Goal: Task Accomplishment & Management: Use online tool/utility

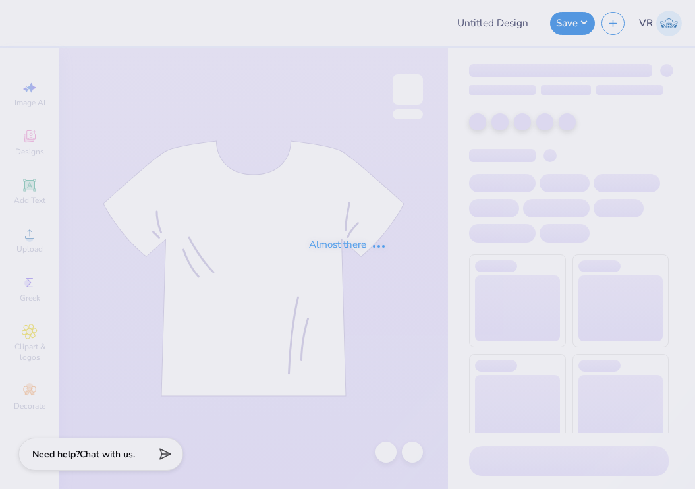
type input "Blue Tri Delt Mock Neck "I Love Tri Delt""
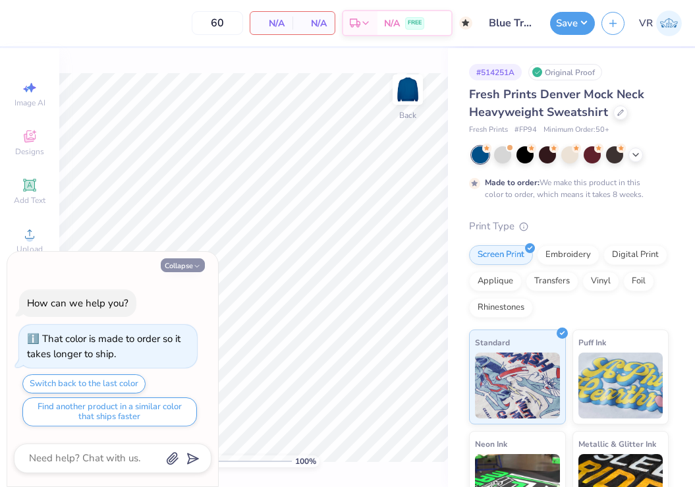
click at [187, 270] on button "Collapse" at bounding box center [183, 265] width 44 height 14
type textarea "x"
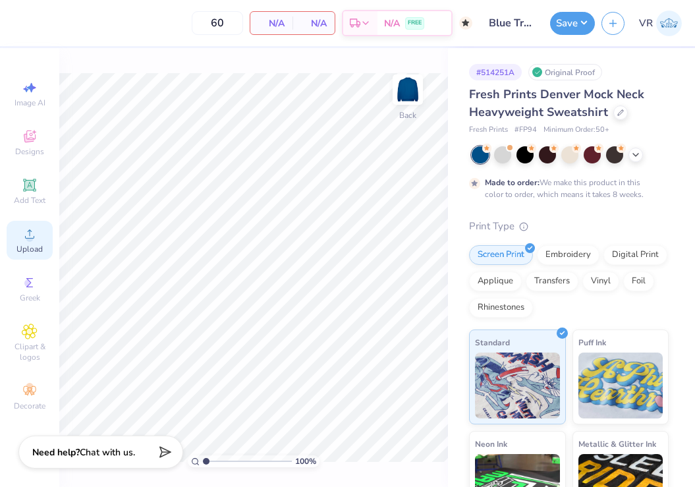
click at [19, 232] on div "Upload" at bounding box center [30, 240] width 46 height 39
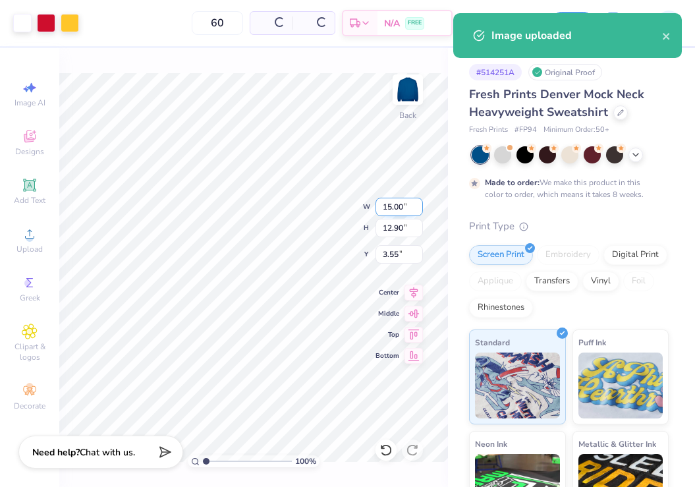
click at [405, 198] on input "15.00" at bounding box center [399, 207] width 47 height 18
type input "3.50"
type input "3.01"
type input "8.50"
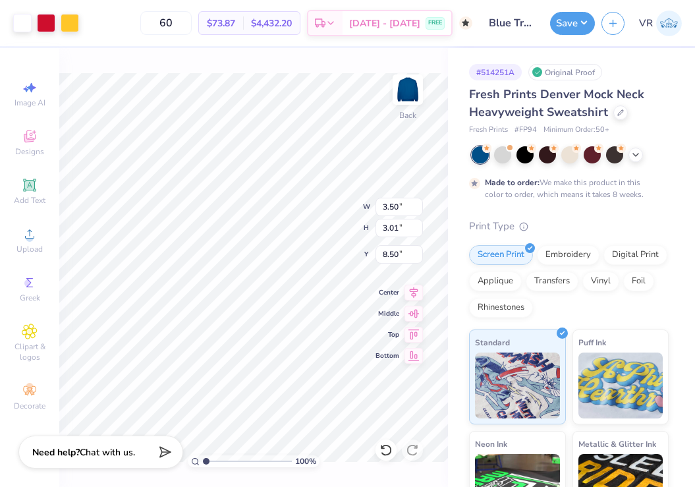
type input "3.00"
click at [401, 84] on img at bounding box center [407, 89] width 53 height 53
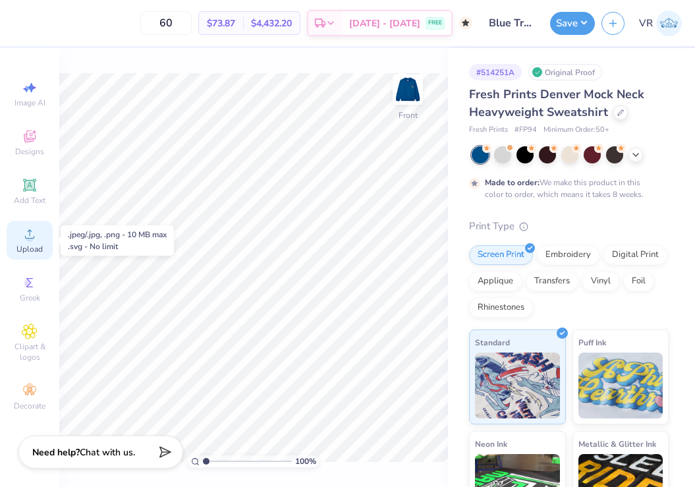
click at [26, 240] on icon at bounding box center [30, 234] width 16 height 16
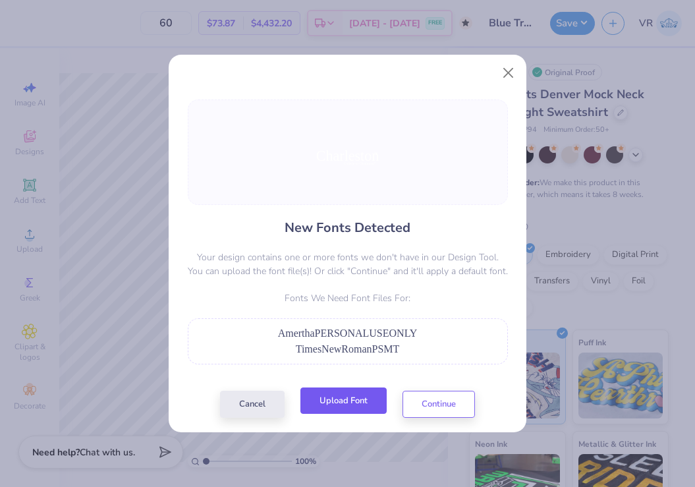
click at [334, 396] on button "Upload Font" at bounding box center [343, 400] width 86 height 27
click at [341, 395] on button "Upload Font" at bounding box center [343, 400] width 86 height 27
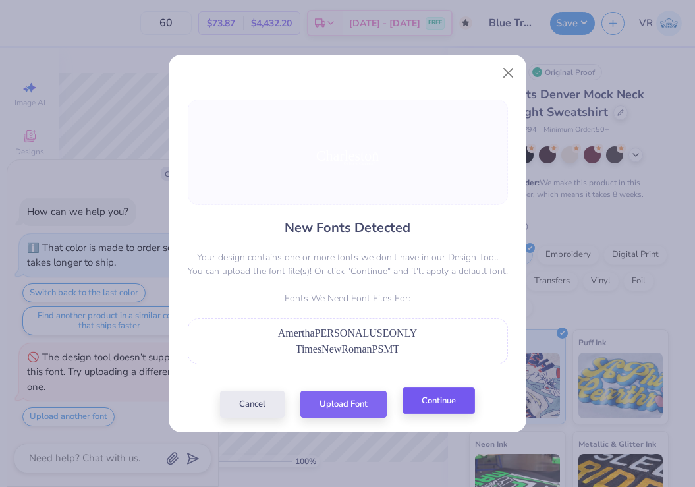
click at [432, 414] on div "Cancel Upload Font Continue" at bounding box center [347, 404] width 255 height 27
click at [445, 406] on button "Continue" at bounding box center [439, 400] width 72 height 27
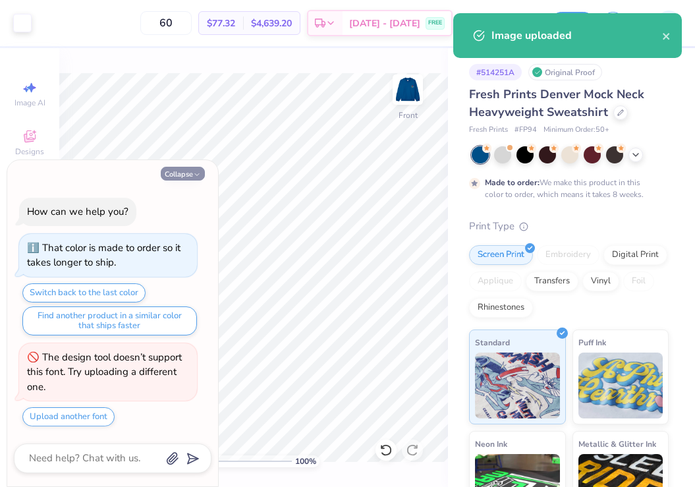
click at [190, 172] on button "Collapse" at bounding box center [183, 174] width 44 height 14
type textarea "x"
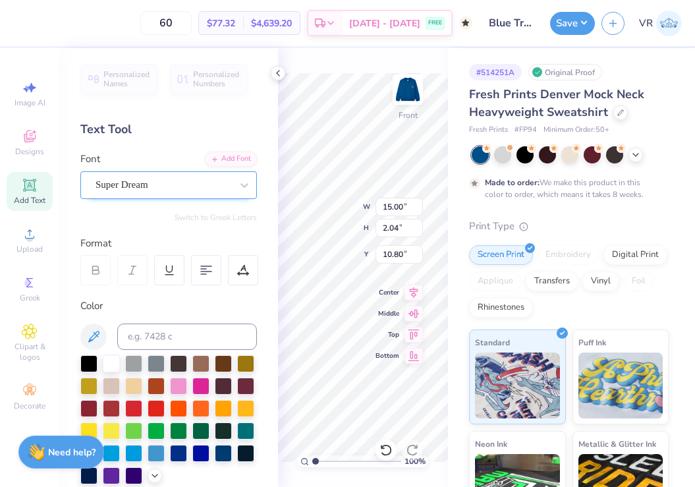
click at [139, 185] on div "Super Dream" at bounding box center [163, 185] width 138 height 20
click at [136, 188] on span "Super Dream" at bounding box center [122, 184] width 53 height 15
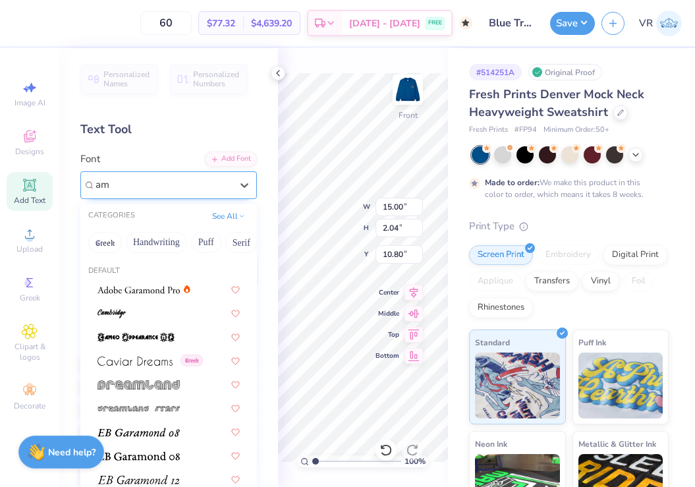
type input "a"
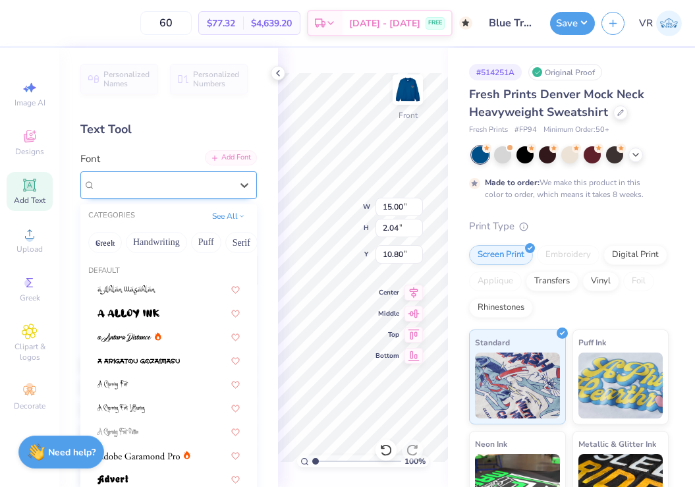
click at [217, 165] on div "Add Font" at bounding box center [231, 157] width 52 height 15
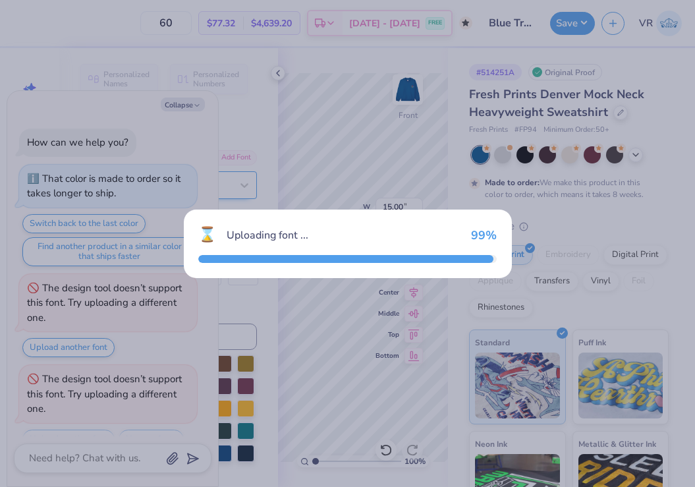
scroll to position [22, 0]
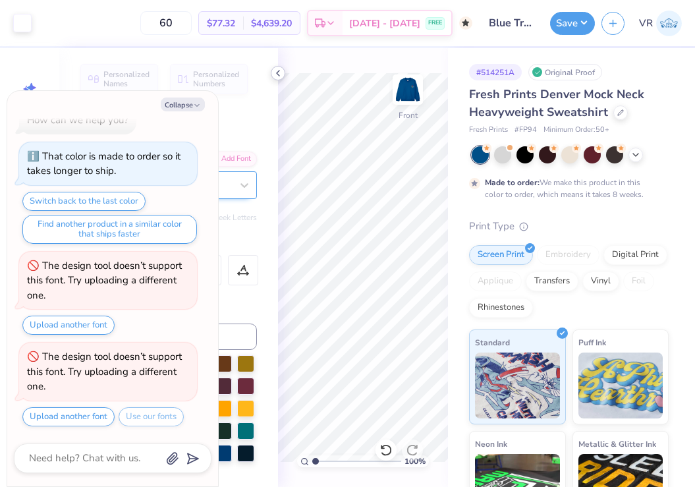
click at [275, 72] on icon at bounding box center [278, 73] width 11 height 11
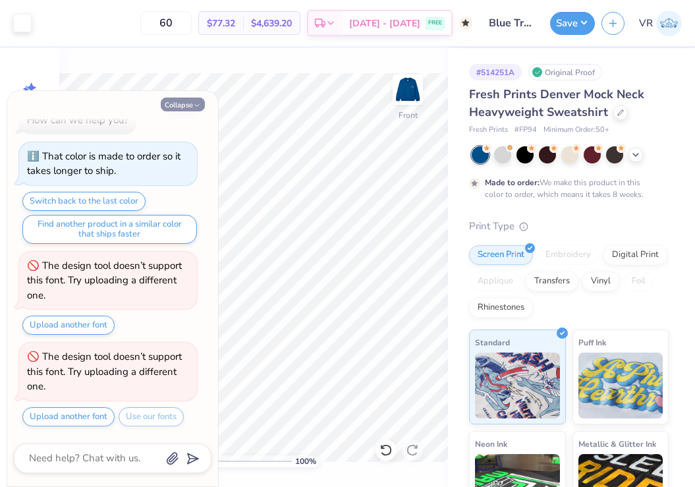
click at [201, 103] on button "Collapse" at bounding box center [183, 105] width 44 height 14
type textarea "x"
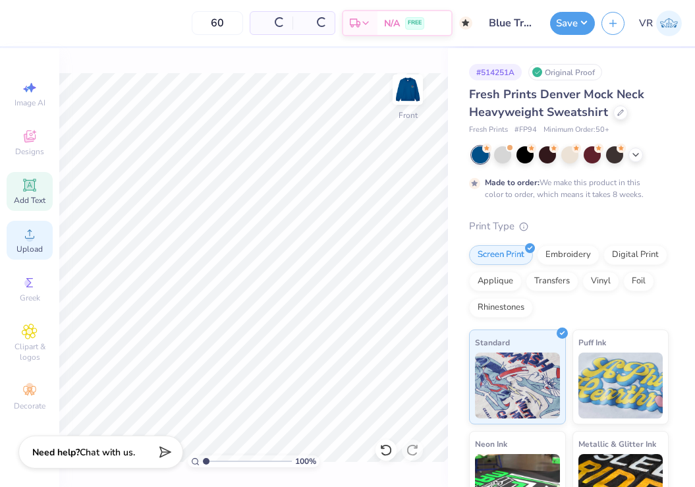
click at [24, 249] on span "Upload" at bounding box center [29, 249] width 26 height 11
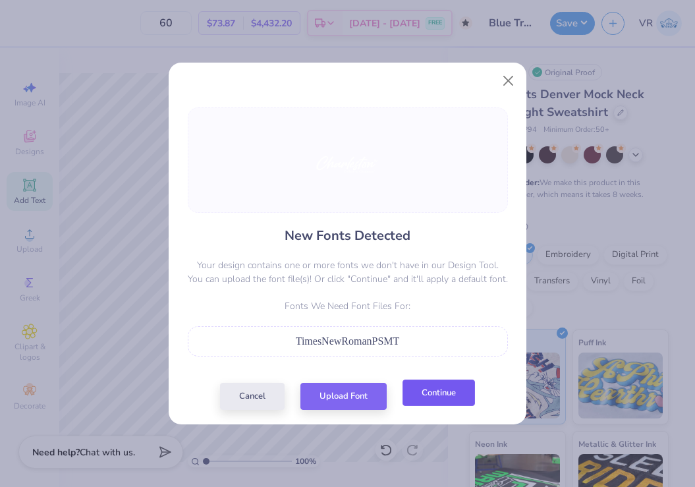
click at [425, 398] on button "Continue" at bounding box center [439, 392] width 72 height 27
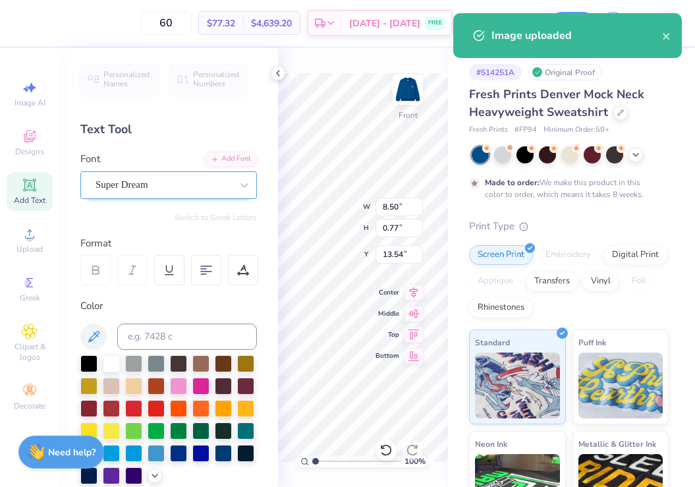
click at [130, 191] on div "Super Dream" at bounding box center [163, 185] width 138 height 20
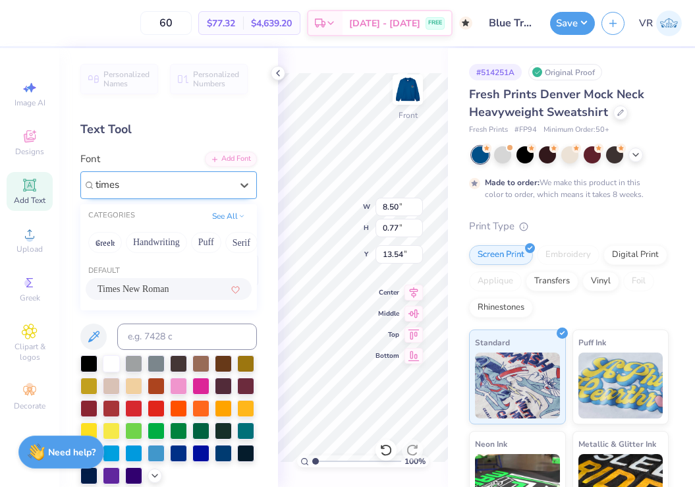
click at [125, 291] on span "Times New Roman" at bounding box center [133, 289] width 71 height 14
type input "times"
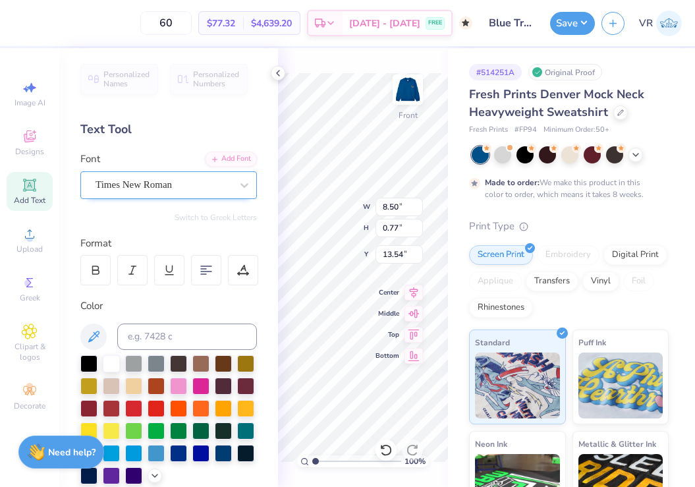
type input "7.39"
type input "0.79"
click at [103, 272] on div at bounding box center [95, 270] width 30 height 30
type input "7.77"
click at [272, 69] on div at bounding box center [278, 73] width 14 height 14
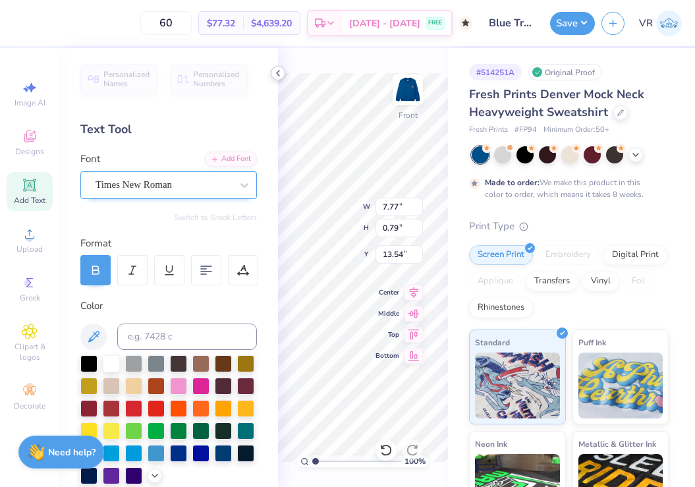
click at [277, 73] on polyline at bounding box center [278, 72] width 3 height 5
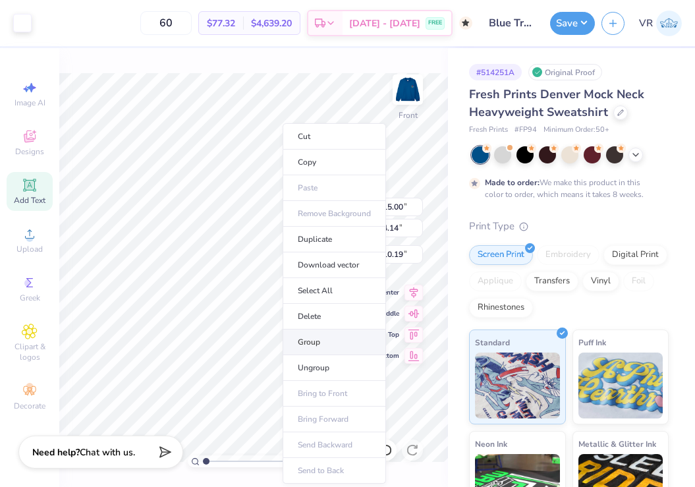
click at [327, 333] on li "Group" at bounding box center [334, 342] width 103 height 26
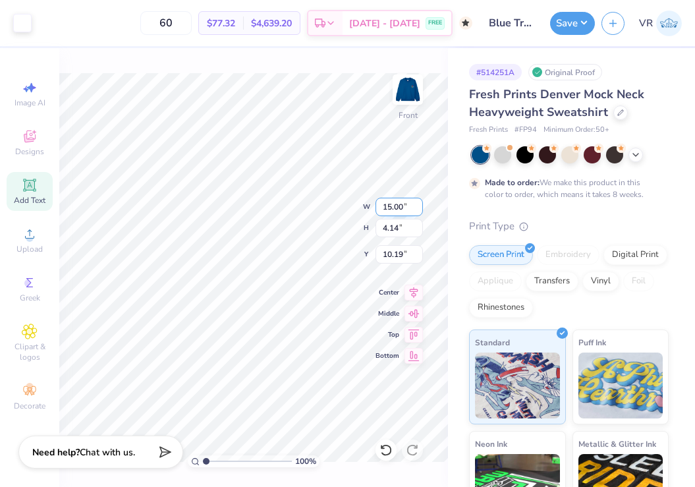
click at [406, 208] on input "15.00" at bounding box center [399, 207] width 47 height 18
type input "12.50"
type input "3.45"
click at [398, 255] on input "10.53" at bounding box center [399, 254] width 47 height 18
type input "3.00"
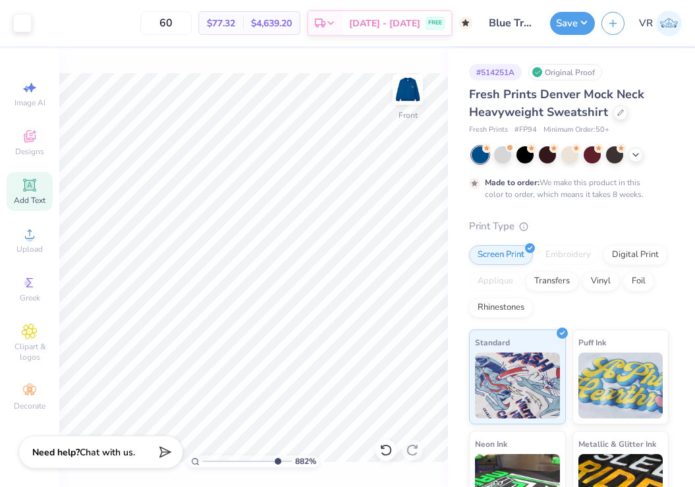
drag, startPoint x: 210, startPoint y: 463, endPoint x: 279, endPoint y: 442, distance: 72.1
type input "9.2"
click at [279, 455] on input "range" at bounding box center [247, 461] width 89 height 12
click at [218, 470] on div "920 % Front" at bounding box center [253, 267] width 389 height 439
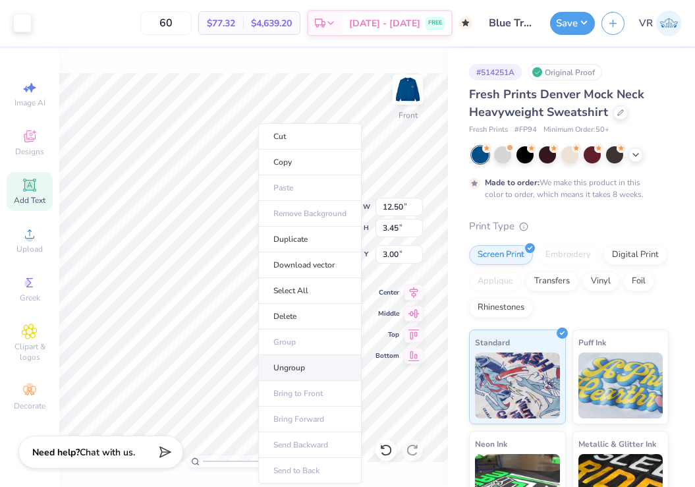
click at [288, 368] on li "Ungroup" at bounding box center [309, 368] width 103 height 26
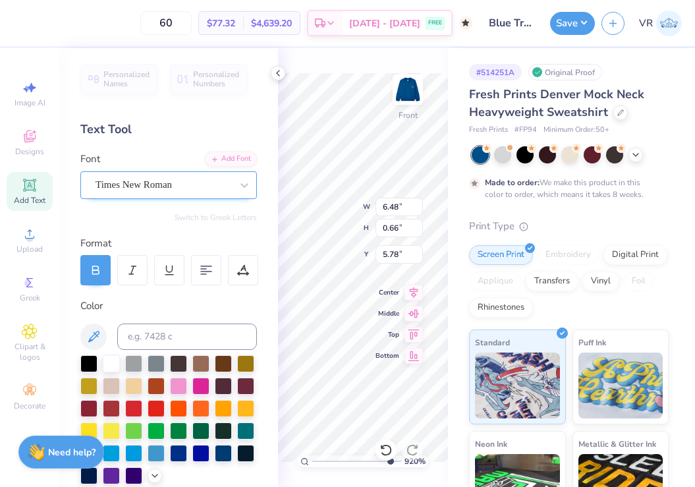
click at [88, 265] on div at bounding box center [95, 270] width 30 height 30
type input "6.16"
click at [277, 72] on icon at bounding box center [278, 73] width 11 height 11
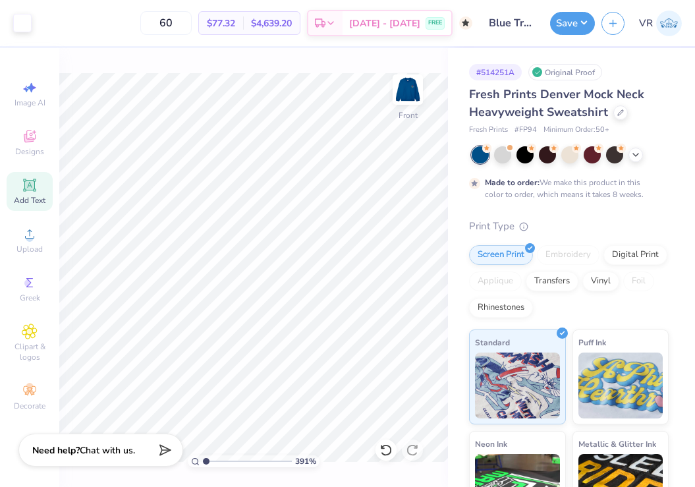
drag, startPoint x: 278, startPoint y: 461, endPoint x: 113, endPoint y: 451, distance: 165.0
type input "1"
click at [203, 455] on input "range" at bounding box center [247, 461] width 89 height 12
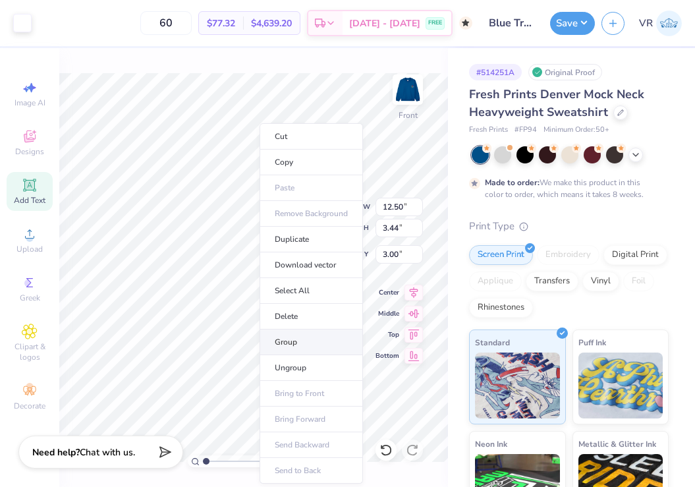
click at [307, 342] on li "Group" at bounding box center [311, 342] width 103 height 26
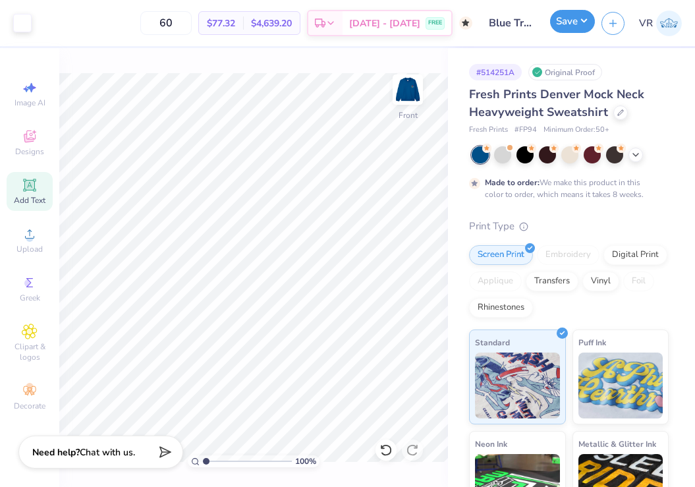
click at [573, 22] on button "Save" at bounding box center [572, 21] width 45 height 23
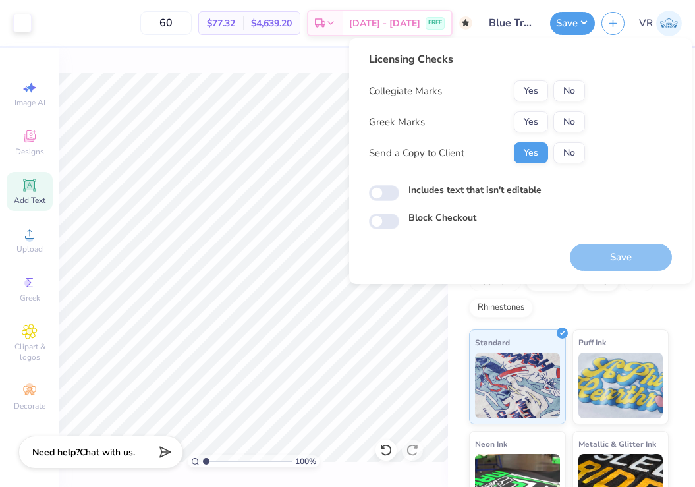
drag, startPoint x: 527, startPoint y: 111, endPoint x: 528, endPoint y: 101, distance: 9.3
click at [527, 109] on div "Collegiate Marks Yes No Greek Marks Yes No Send a Copy to Client Yes No" at bounding box center [477, 121] width 216 height 83
click at [529, 84] on button "Yes" at bounding box center [531, 90] width 34 height 21
click at [524, 123] on button "Yes" at bounding box center [531, 121] width 34 height 21
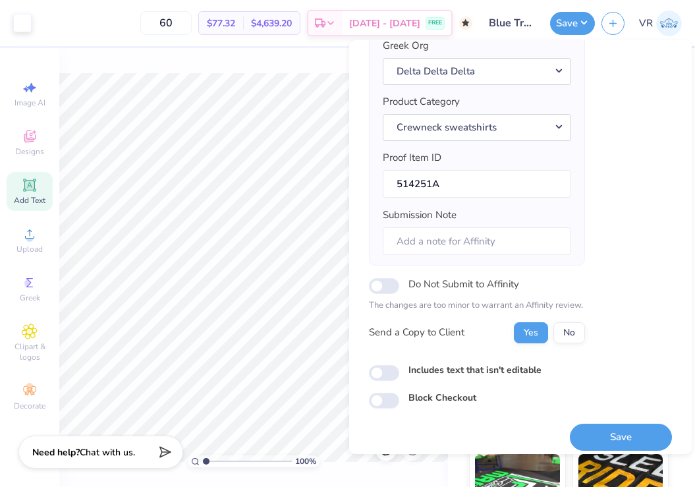
scroll to position [126, 0]
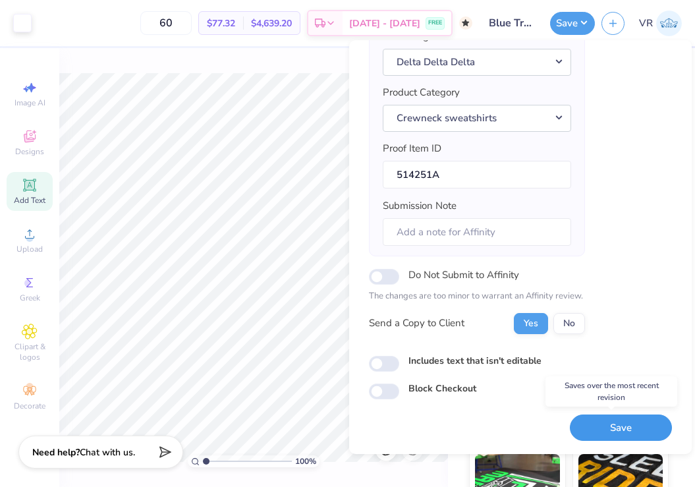
click at [600, 426] on button "Save" at bounding box center [621, 427] width 102 height 27
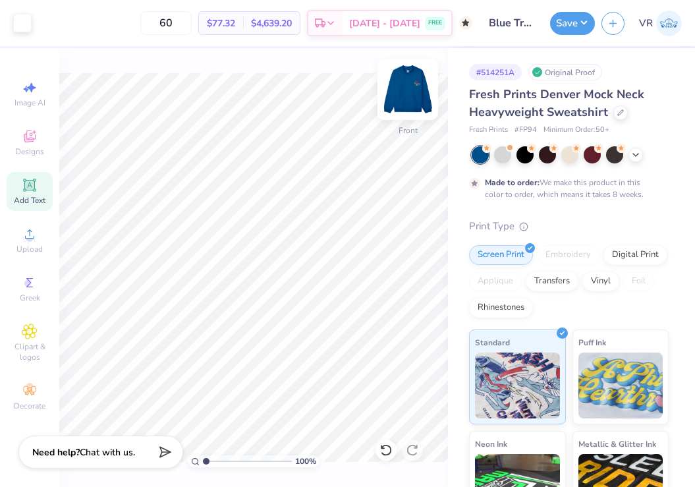
click at [411, 95] on img at bounding box center [407, 89] width 53 height 53
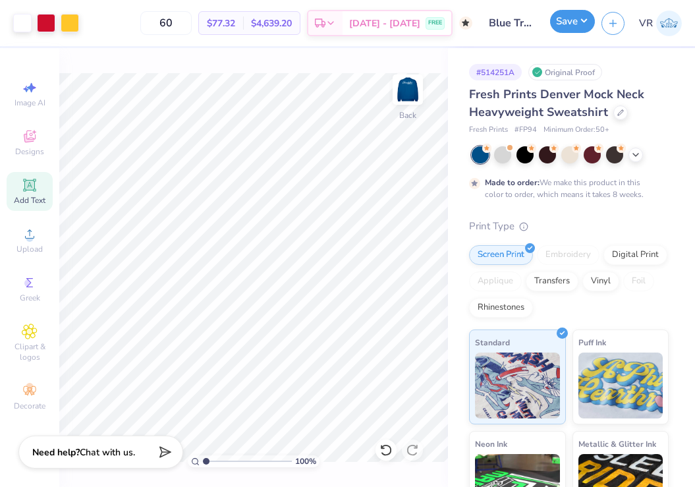
click at [561, 24] on button "Save" at bounding box center [572, 21] width 45 height 23
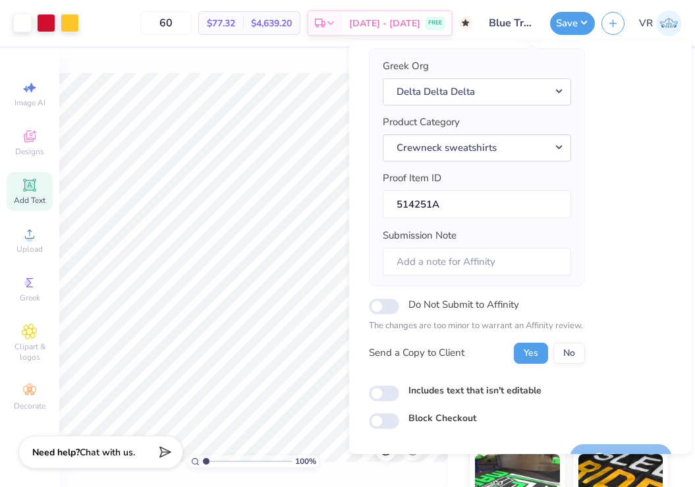
scroll to position [110, 0]
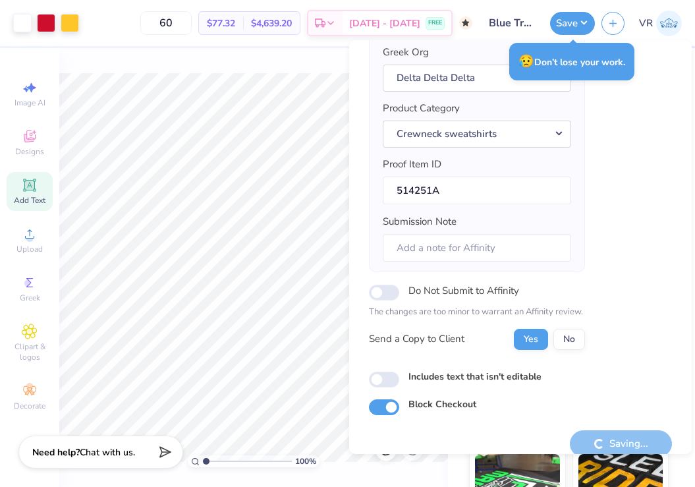
checkbox input "true"
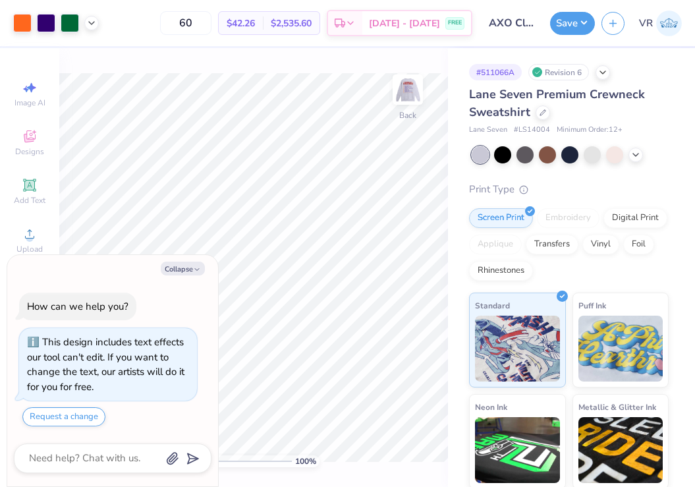
click at [193, 275] on div "Collapse How can we help you? This design includes text effects our tool can't …" at bounding box center [112, 371] width 211 height 232
click at [177, 270] on button "Collapse" at bounding box center [183, 269] width 44 height 14
type textarea "x"
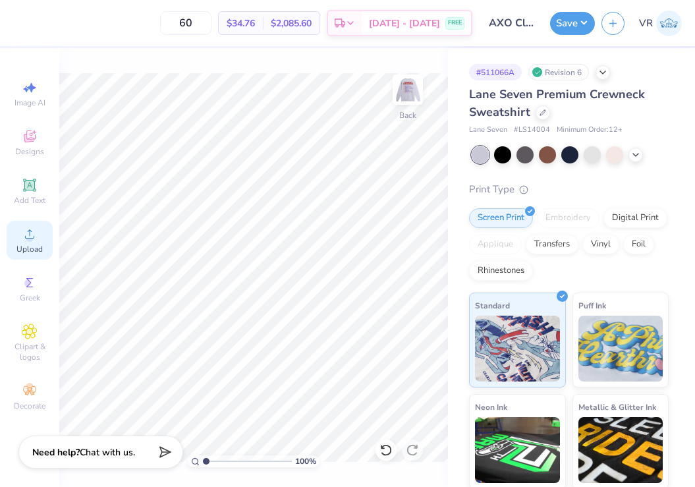
click at [28, 240] on circle at bounding box center [29, 238] width 7 height 7
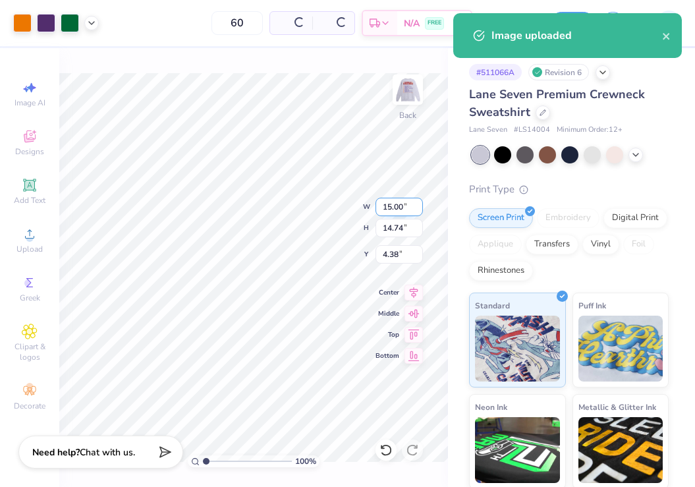
click at [383, 211] on input "15.00" at bounding box center [399, 207] width 47 height 18
type input "12.50"
type input "12.29"
click at [401, 252] on input "5.61" at bounding box center [399, 254] width 47 height 18
type input "3.00"
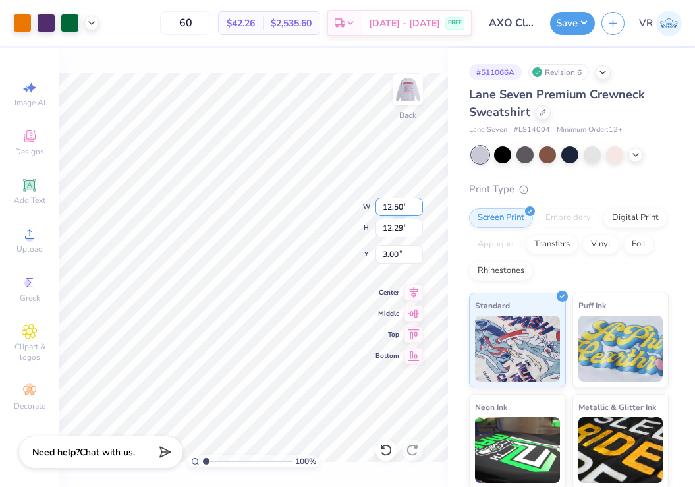
click at [398, 213] on input "12.50" at bounding box center [399, 207] width 47 height 18
type input "12.00"
type input "11.79"
click at [399, 248] on input "3.25" at bounding box center [399, 254] width 47 height 18
type input "3.00"
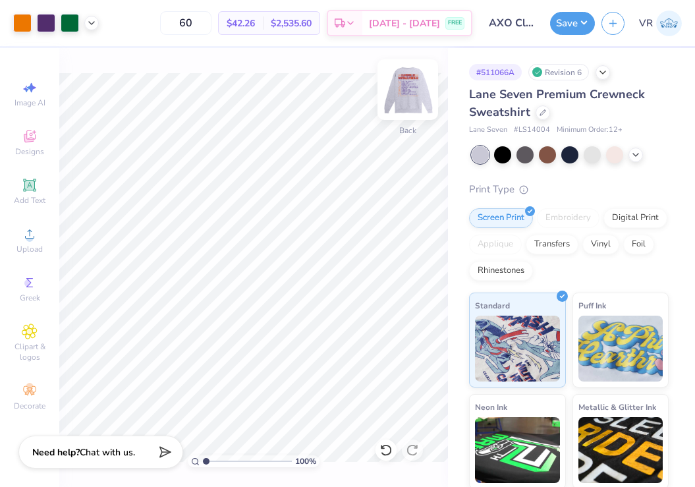
click at [405, 80] on img at bounding box center [407, 89] width 53 height 53
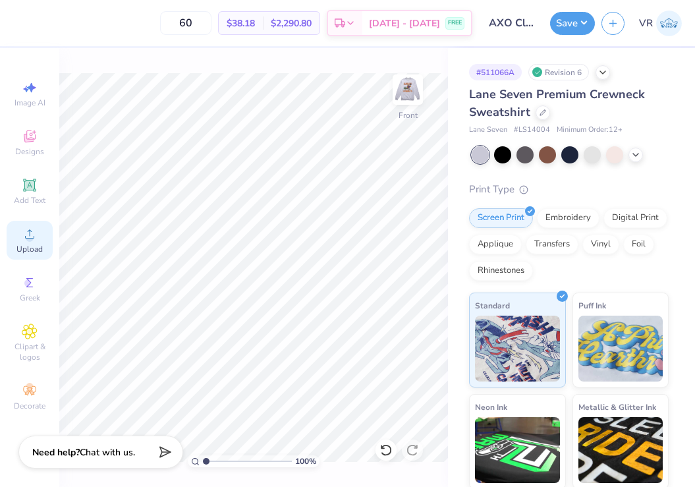
click at [42, 237] on div "Upload" at bounding box center [30, 240] width 46 height 39
click at [41, 231] on div "Upload" at bounding box center [30, 240] width 46 height 39
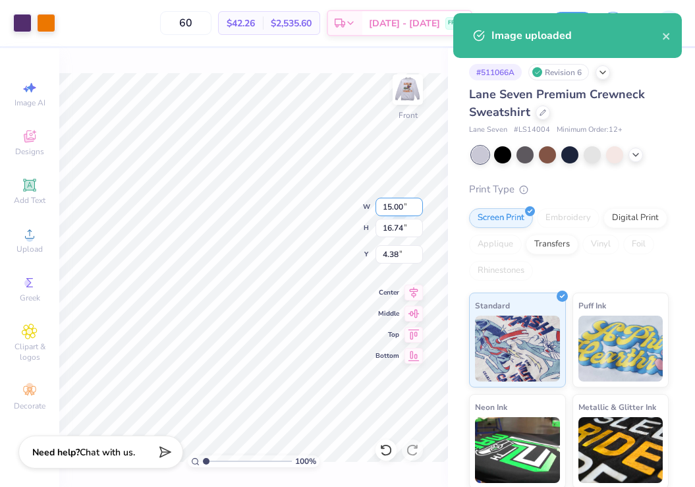
click at [395, 202] on input "15.00" at bounding box center [399, 207] width 47 height 18
type input "12.50"
type input "13.95"
click at [396, 252] on input "5.77" at bounding box center [399, 254] width 47 height 18
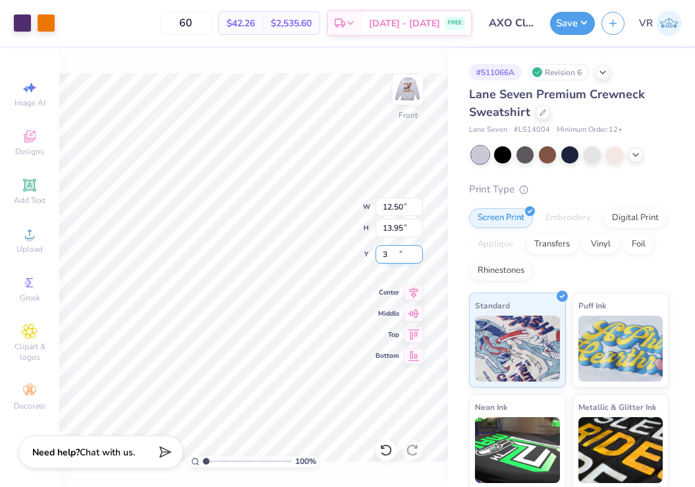
type input "3.00"
type input "1"
drag, startPoint x: 211, startPoint y: 461, endPoint x: 196, endPoint y: 457, distance: 15.0
click at [203, 458] on input "range" at bounding box center [247, 461] width 89 height 12
click at [567, 30] on button "Save" at bounding box center [572, 21] width 45 height 23
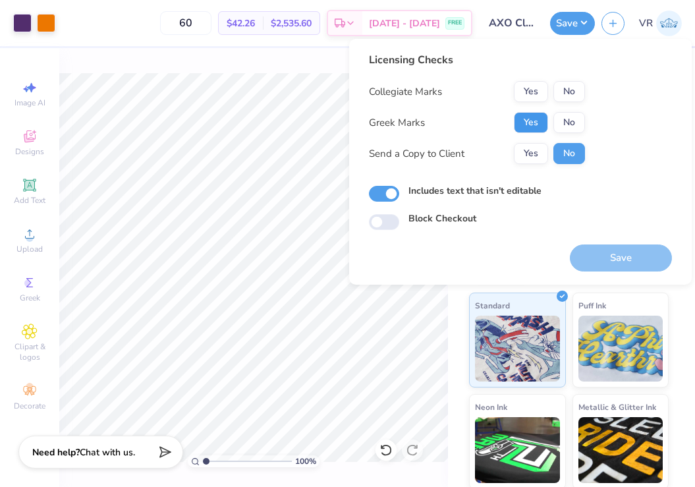
click at [522, 114] on button "Yes" at bounding box center [531, 122] width 34 height 21
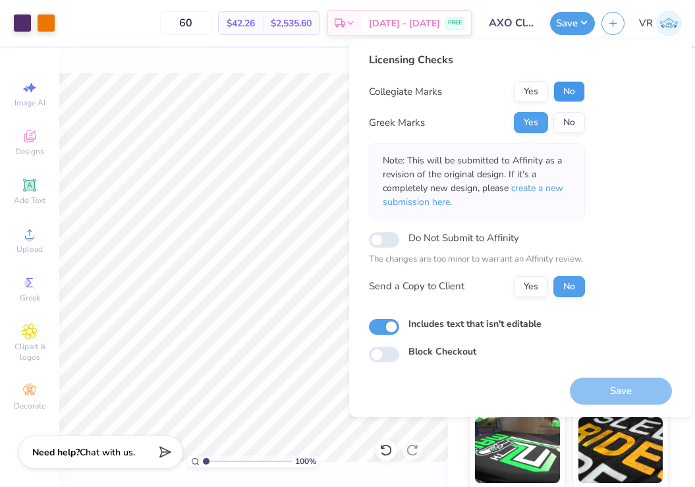
click at [567, 92] on button "No" at bounding box center [569, 91] width 32 height 21
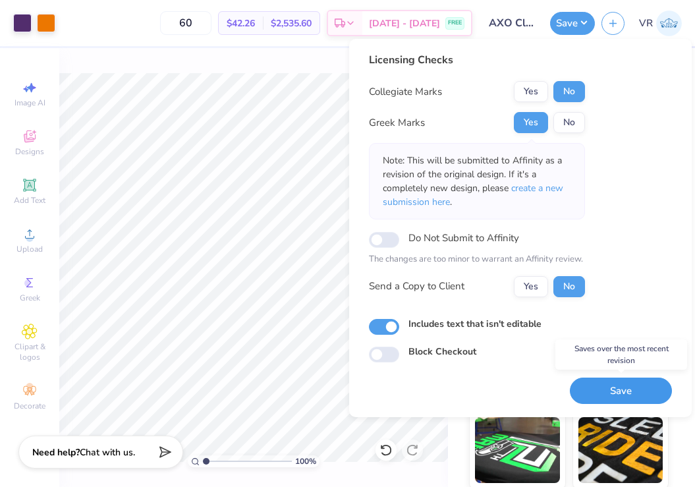
click at [614, 393] on button "Save" at bounding box center [621, 391] width 102 height 27
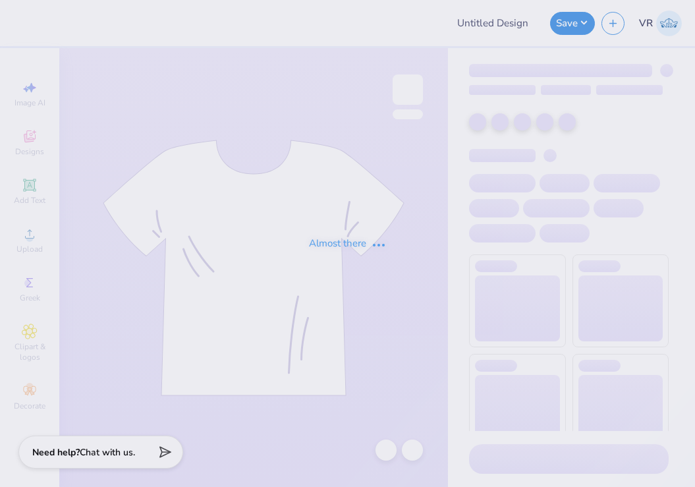
type input "AXO Clemson Gameday Merch"
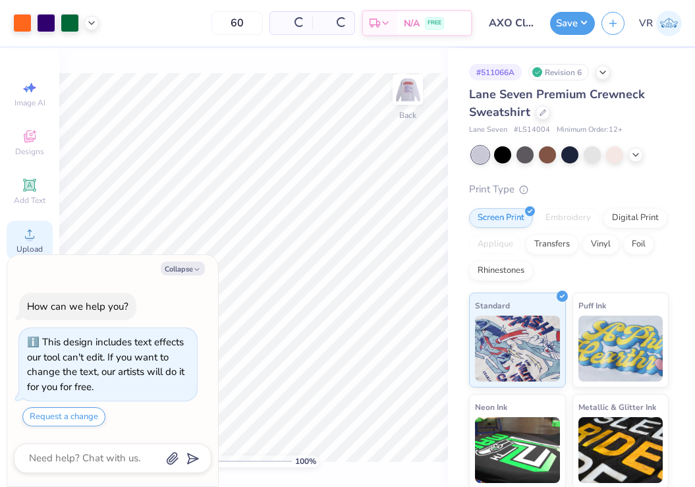
click at [22, 231] on icon at bounding box center [30, 234] width 16 height 16
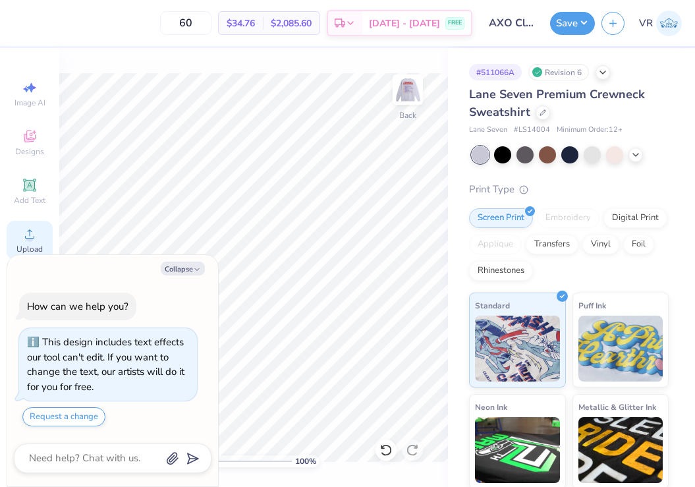
click at [19, 235] on div "Upload" at bounding box center [30, 240] width 46 height 39
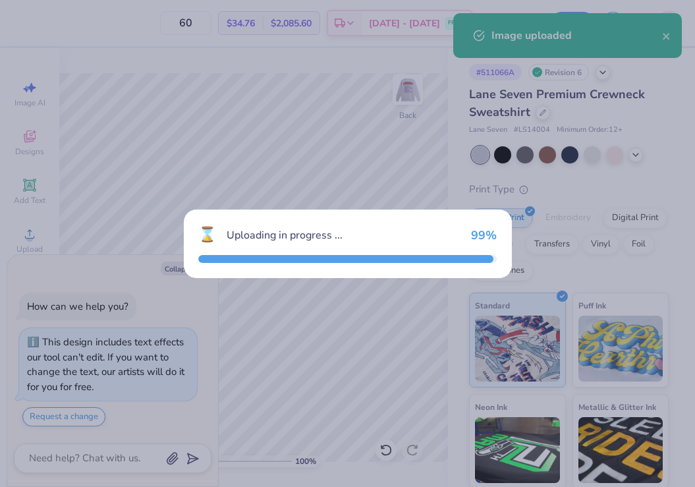
type textarea "x"
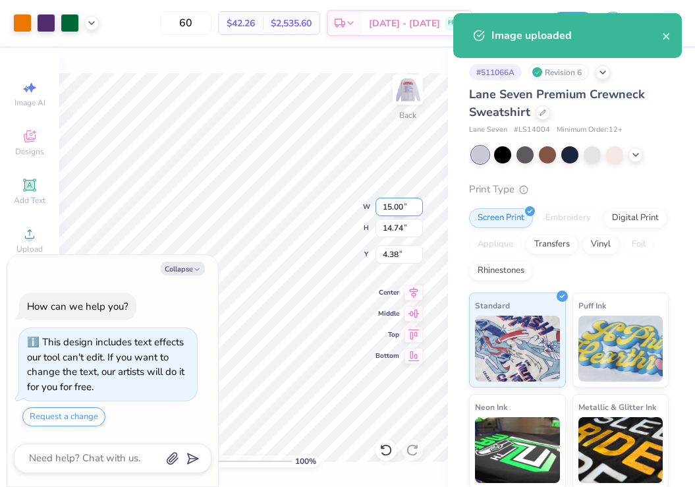
click at [402, 207] on input "15.00" at bounding box center [399, 207] width 47 height 18
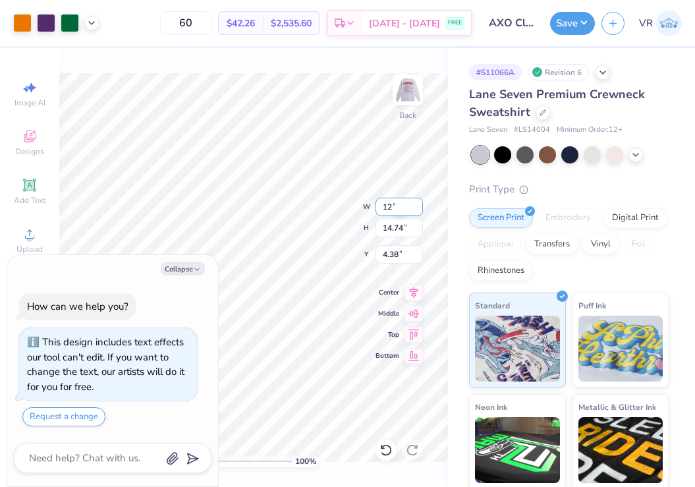
type input "12"
type textarea "x"
type input "12.00"
type input "11.79"
click at [401, 258] on input "5.85" at bounding box center [399, 254] width 47 height 18
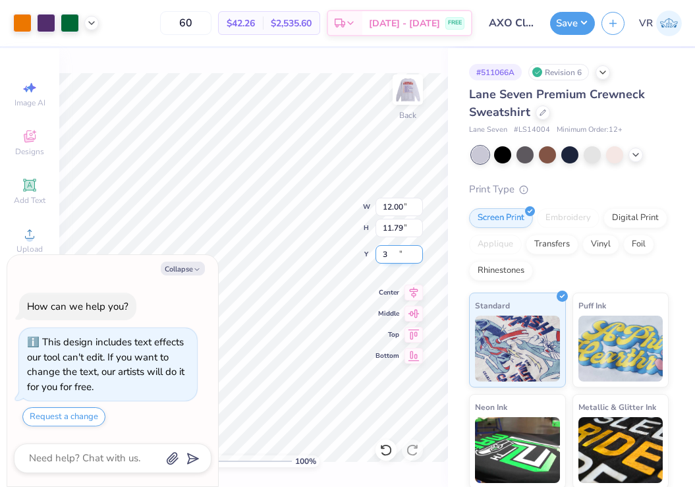
type input "3"
type textarea "x"
type input "3.00"
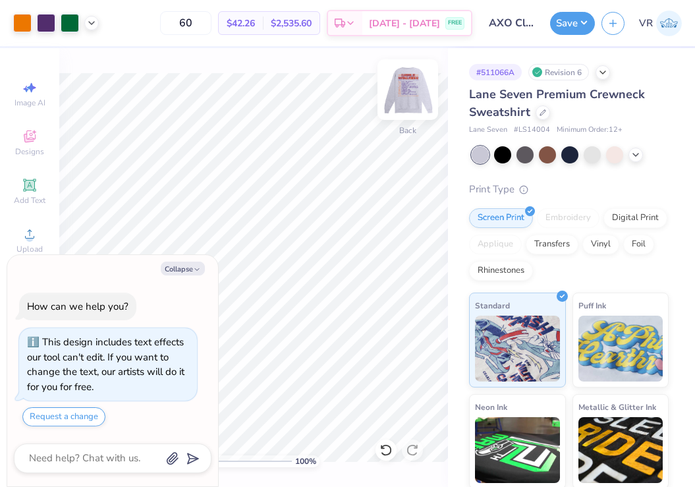
click at [397, 85] on img at bounding box center [407, 89] width 53 height 53
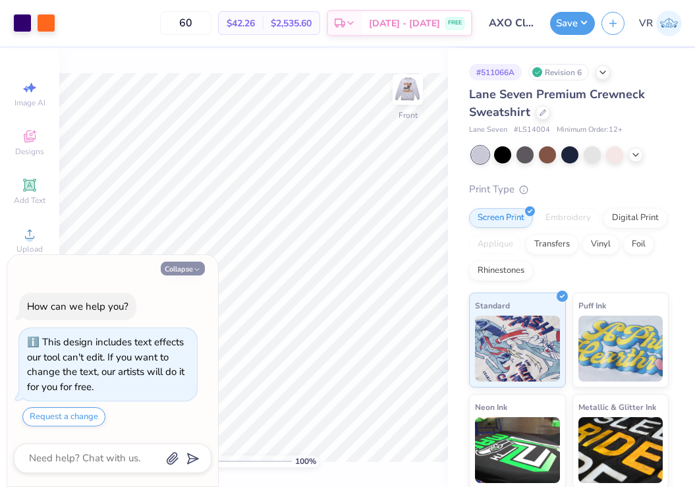
click at [181, 274] on button "Collapse" at bounding box center [183, 269] width 44 height 14
type textarea "x"
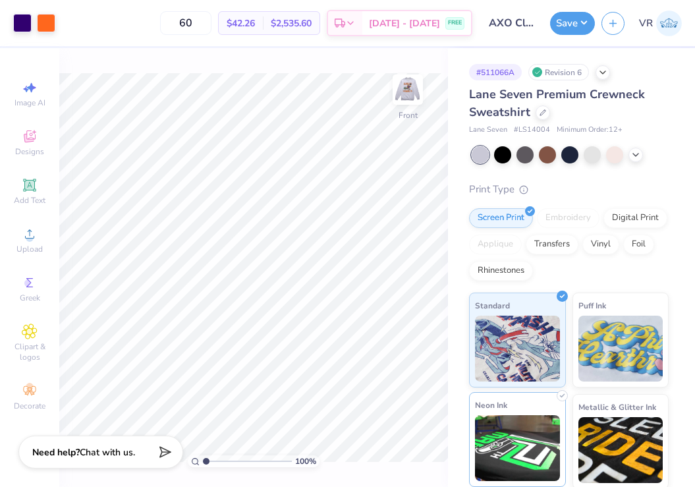
click at [467, 454] on div "Art colors 60 $42.26 Per Item $2,535.60 Total Est. Delivery [DATE] - [DATE] FRE…" at bounding box center [347, 243] width 695 height 487
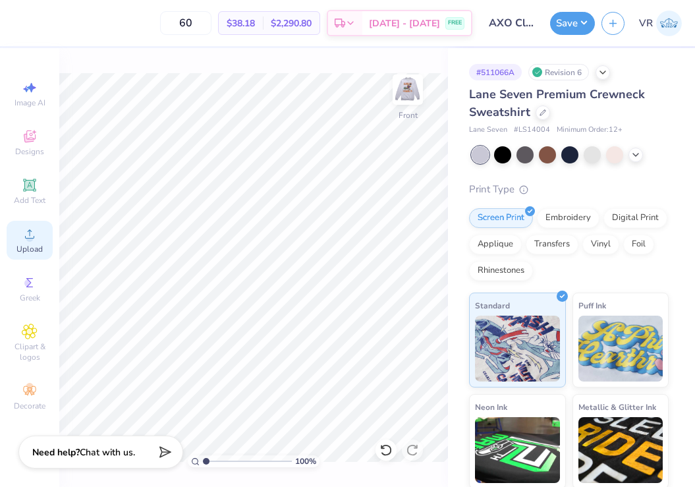
click at [8, 233] on div "Upload" at bounding box center [30, 240] width 46 height 39
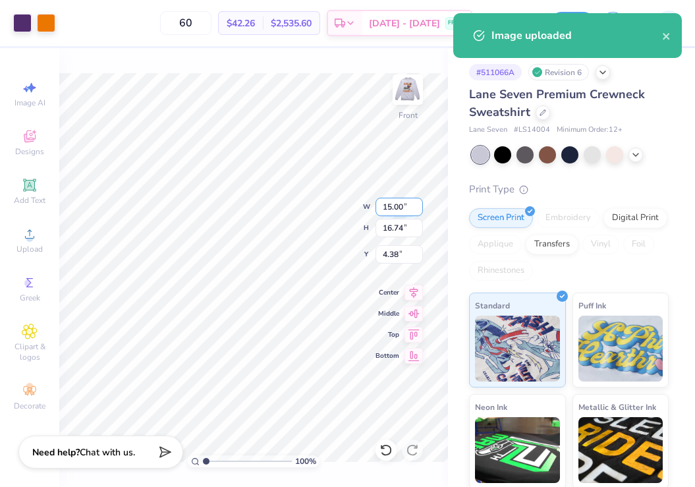
click at [393, 208] on input "15.00" at bounding box center [399, 207] width 47 height 18
type input "12.50"
type input "13.95"
click at [396, 252] on input "5.77" at bounding box center [399, 254] width 47 height 18
type input "3.00"
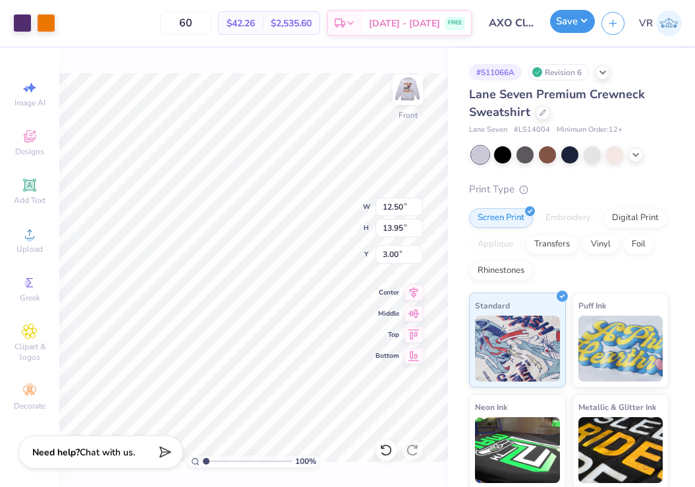
click at [573, 25] on button "Save" at bounding box center [572, 21] width 45 height 23
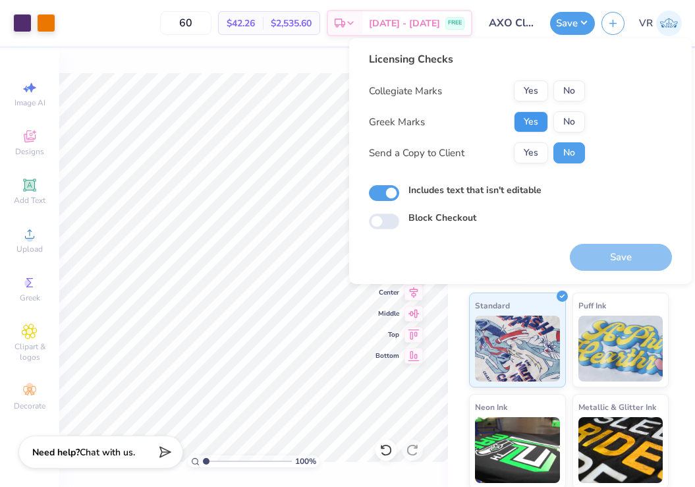
click at [525, 114] on button "Yes" at bounding box center [531, 121] width 34 height 21
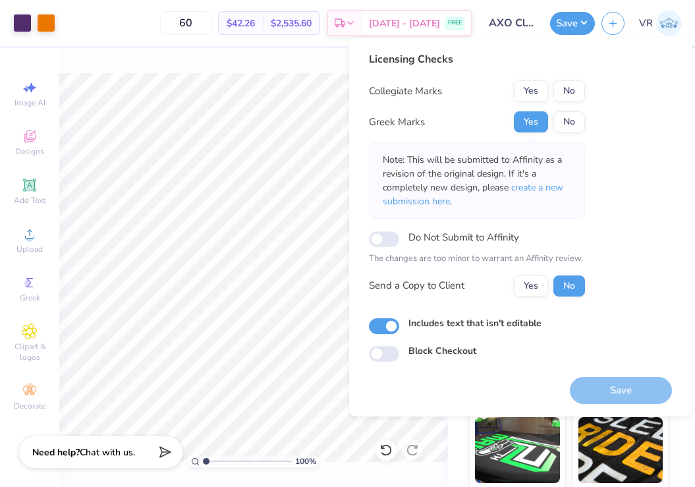
click at [530, 90] on button "Yes" at bounding box center [531, 90] width 34 height 21
click at [577, 391] on button "Save" at bounding box center [621, 390] width 102 height 27
